Goal: Find contact information: Find contact information

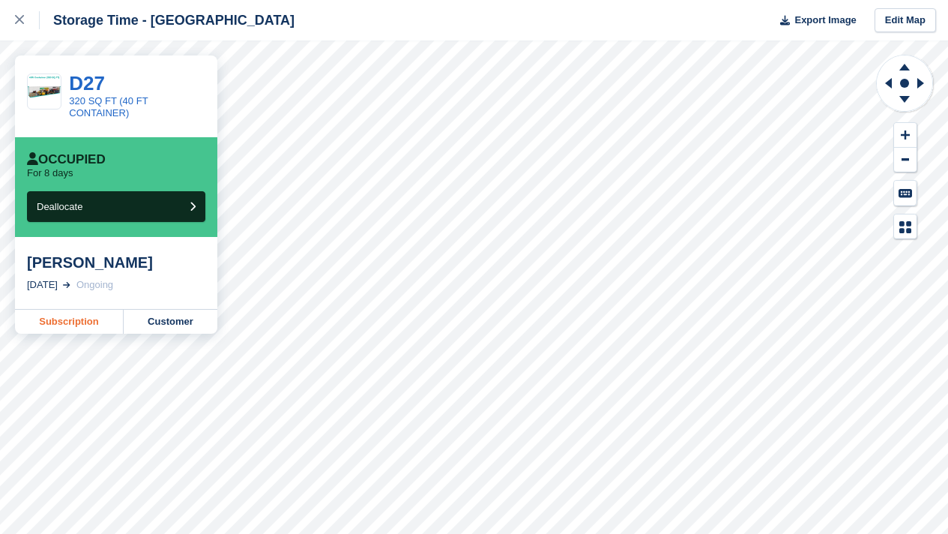
click at [52, 321] on link "Subscription" at bounding box center [69, 322] width 109 height 24
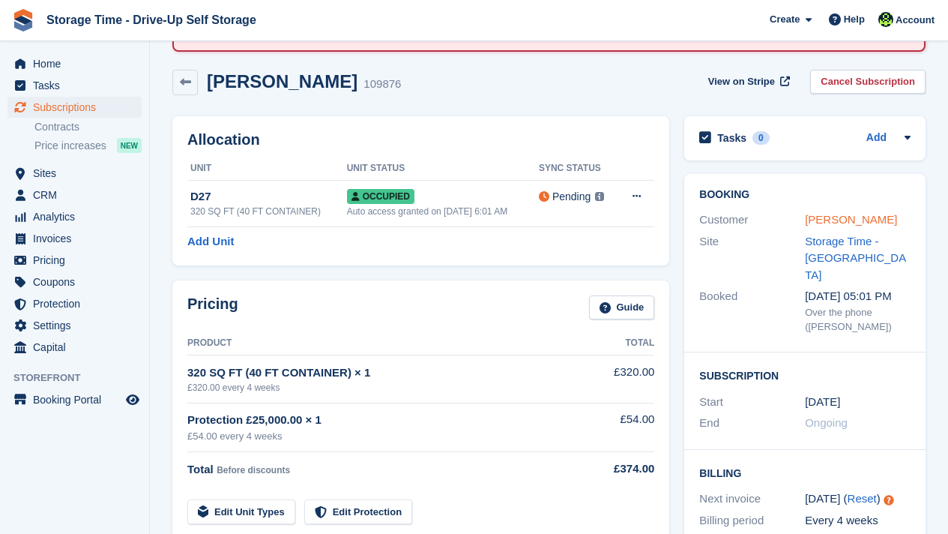
scroll to position [90, 0]
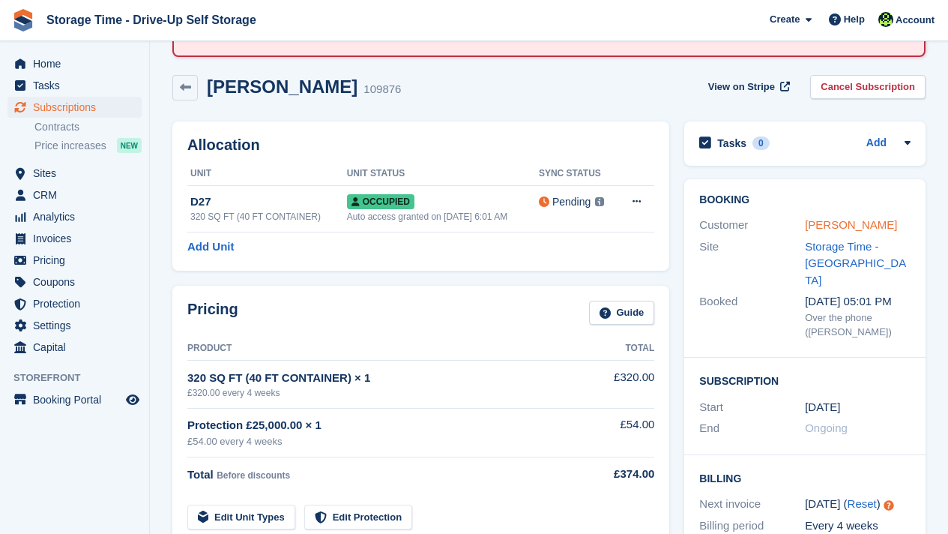
click at [848, 219] on link "[PERSON_NAME]" at bounding box center [851, 224] width 92 height 13
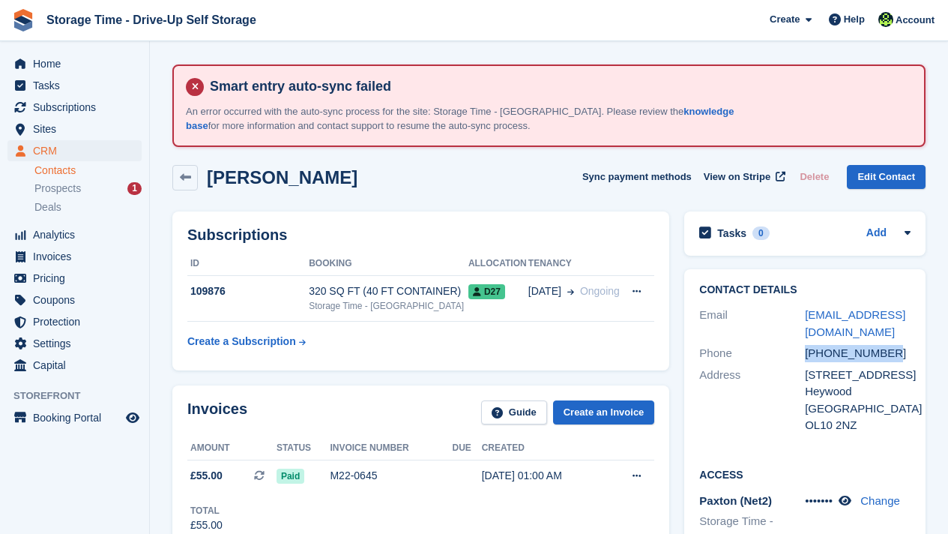
drag, startPoint x: 912, startPoint y: 354, endPoint x: 798, endPoint y: 359, distance: 114.0
click at [798, 359] on div "Contact Details Email mjamal2017@outlook.com Phone +447588263237 Address 34 Fal…" at bounding box center [804, 360] width 241 height 182
copy div "+447588263237"
